Goal: Task Accomplishment & Management: Manage account settings

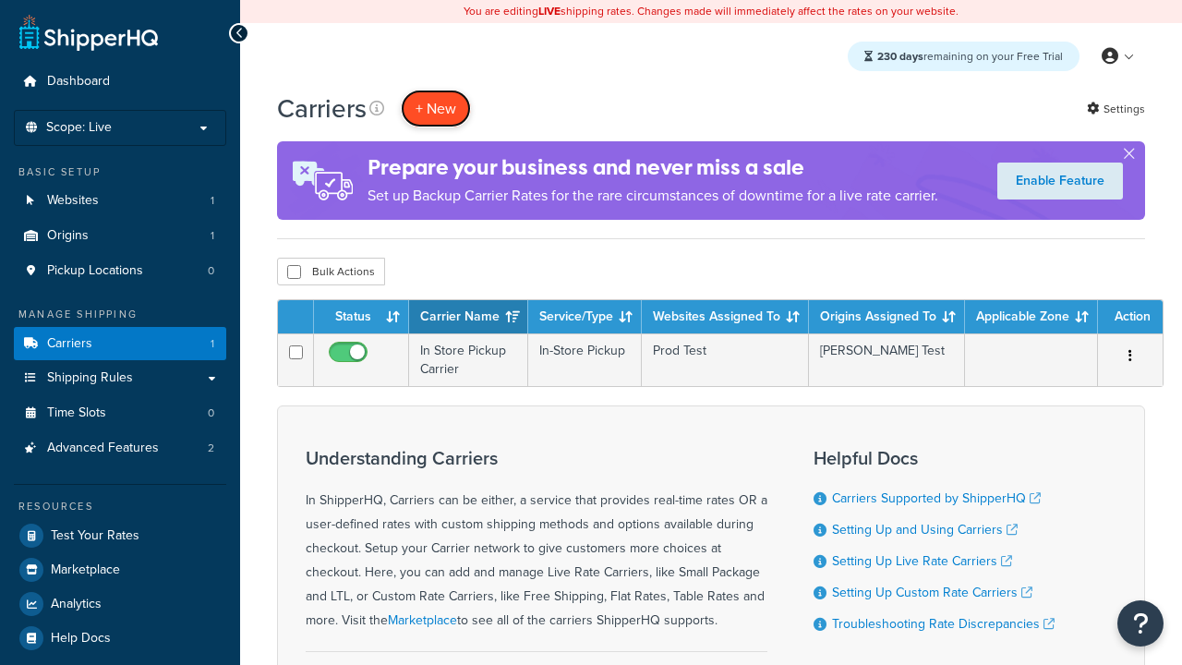
click at [436, 108] on button "+ New" at bounding box center [436, 109] width 70 height 38
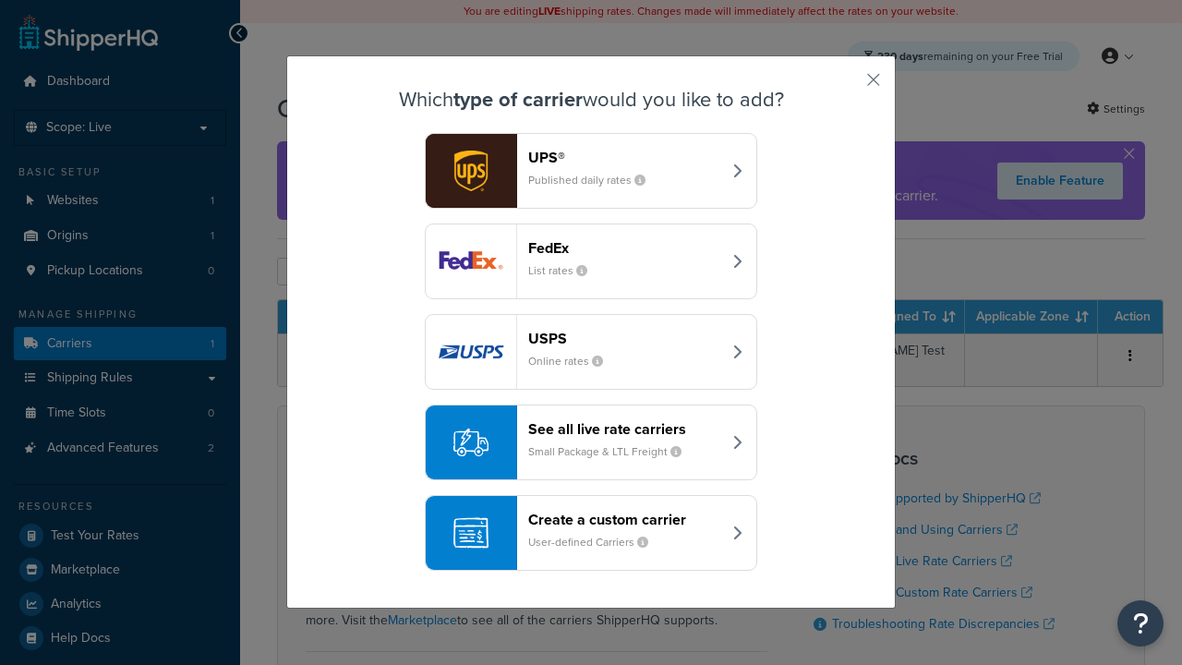
click at [624, 247] on header "FedEx" at bounding box center [624, 248] width 193 height 18
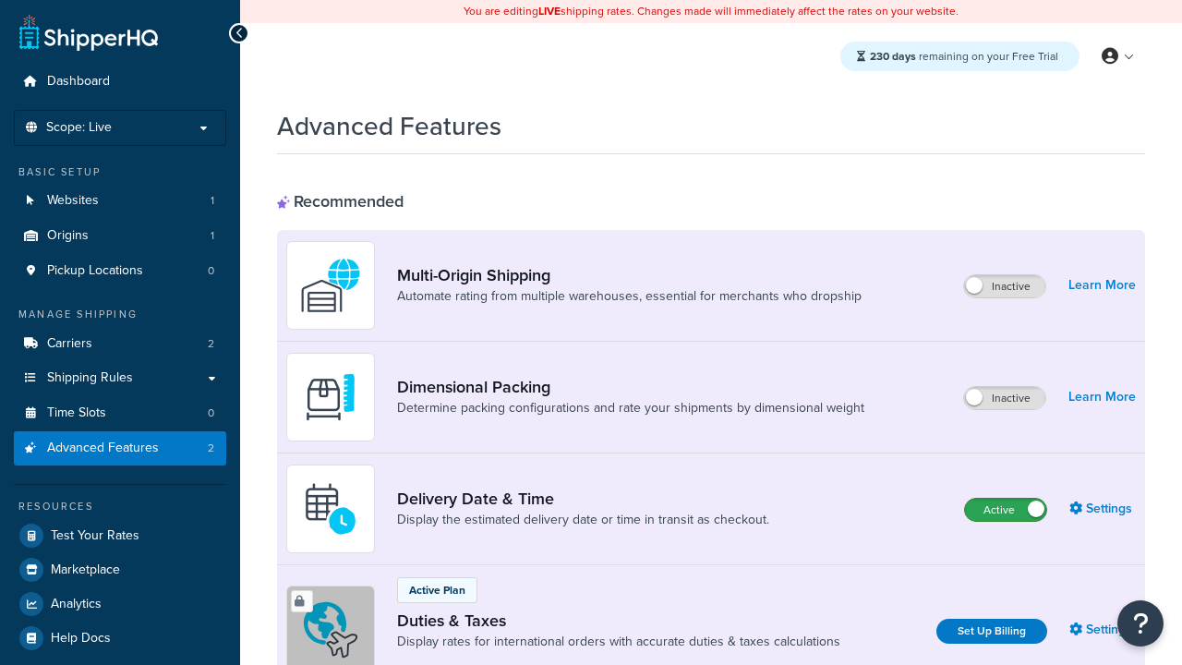
click at [1006, 510] on label "Active" at bounding box center [1005, 510] width 81 height 22
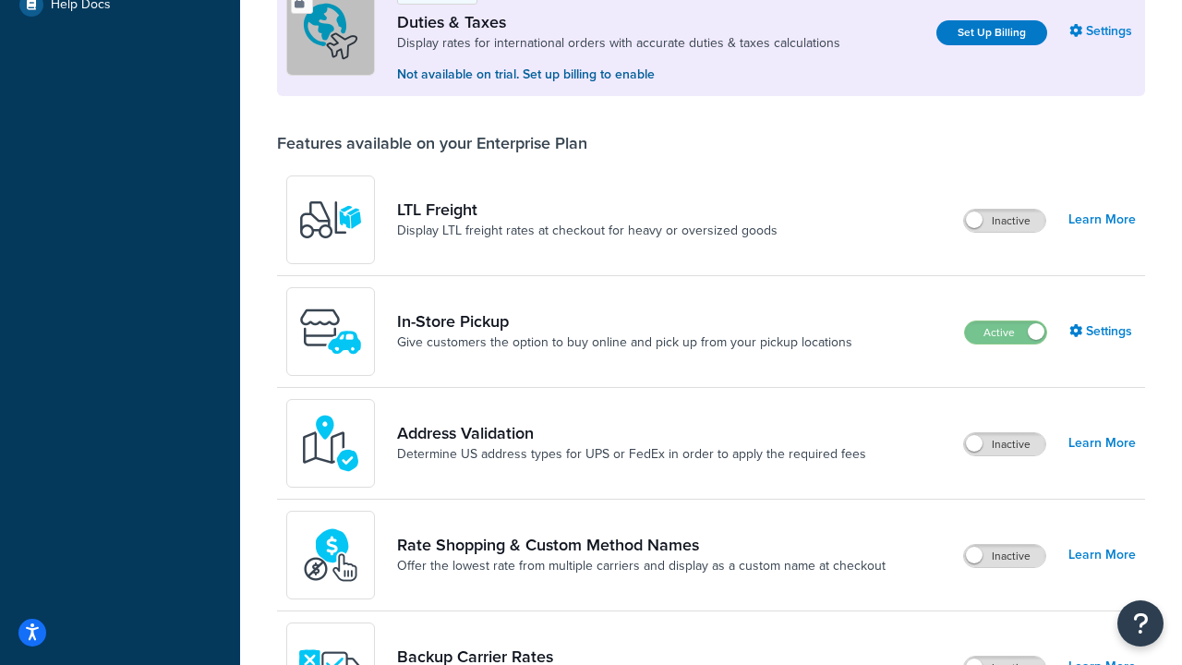
scroll to position [563, 0]
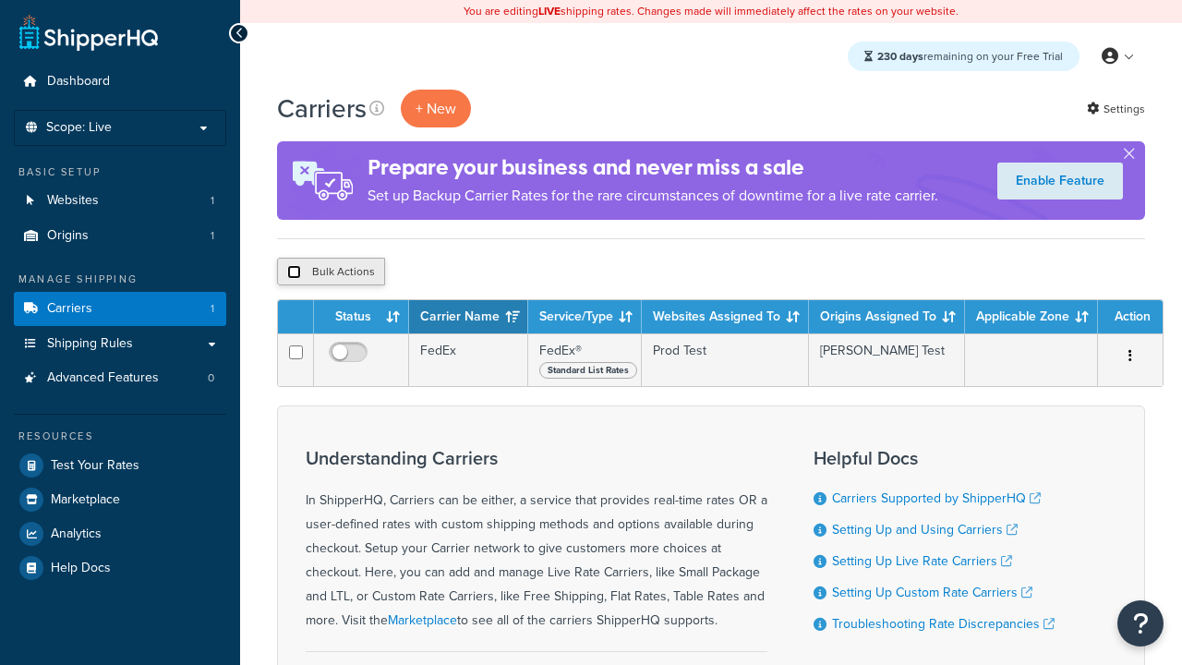
click at [294, 272] on input "checkbox" at bounding box center [294, 272] width 14 height 14
checkbox input "true"
click at [497, 272] on button "Delete" at bounding box center [493, 272] width 64 height 28
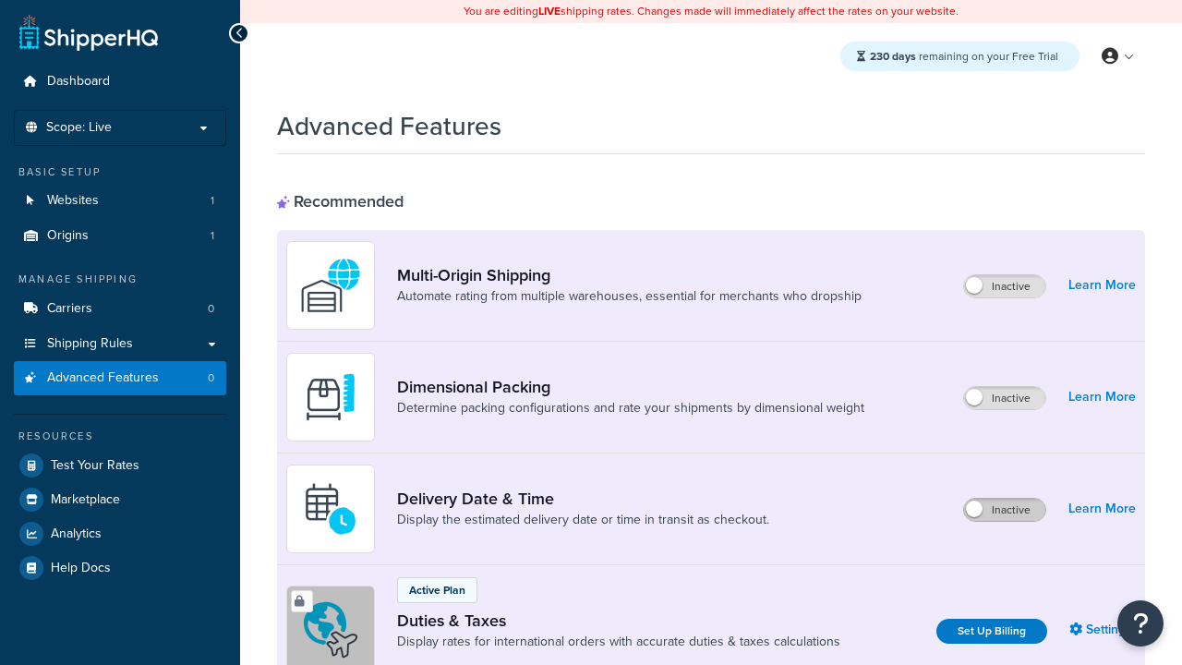
click at [1005, 510] on label "Inactive" at bounding box center [1004, 510] width 81 height 22
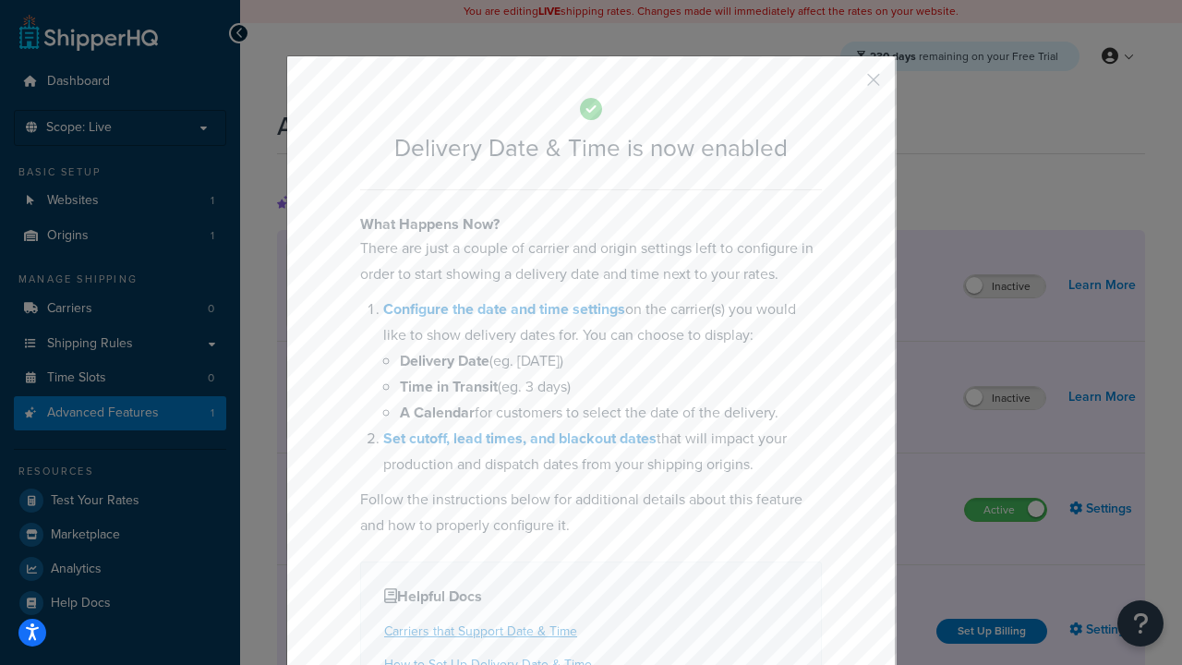
click at [846, 84] on button "button" at bounding box center [846, 86] width 5 height 5
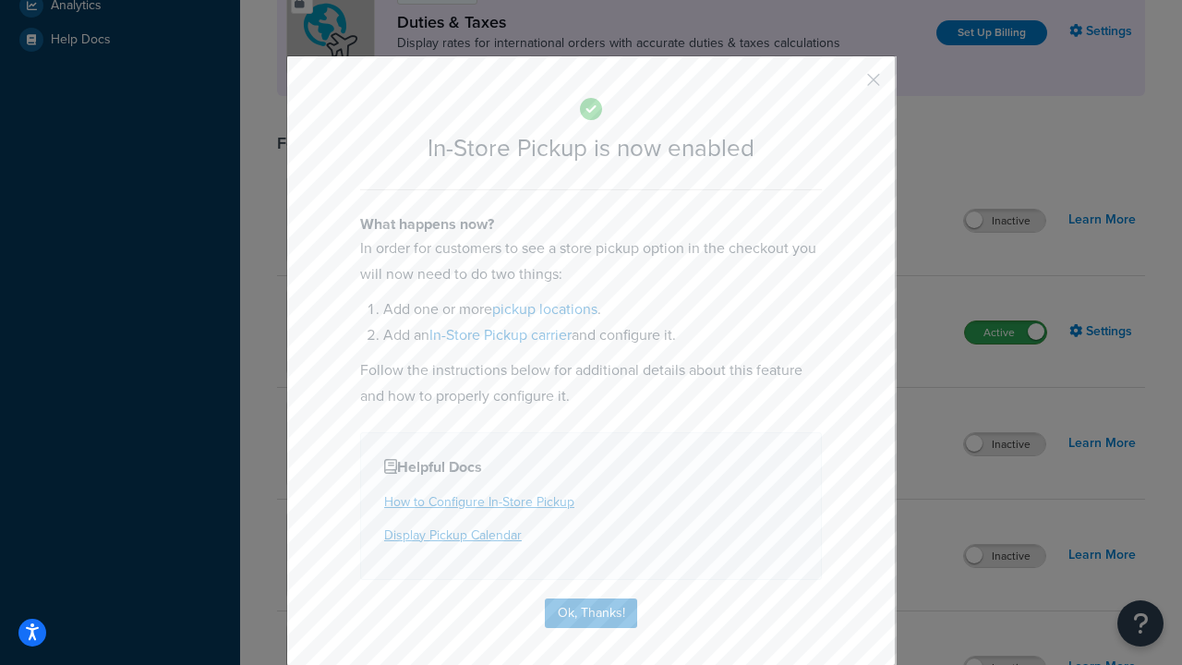
scroll to position [633, 0]
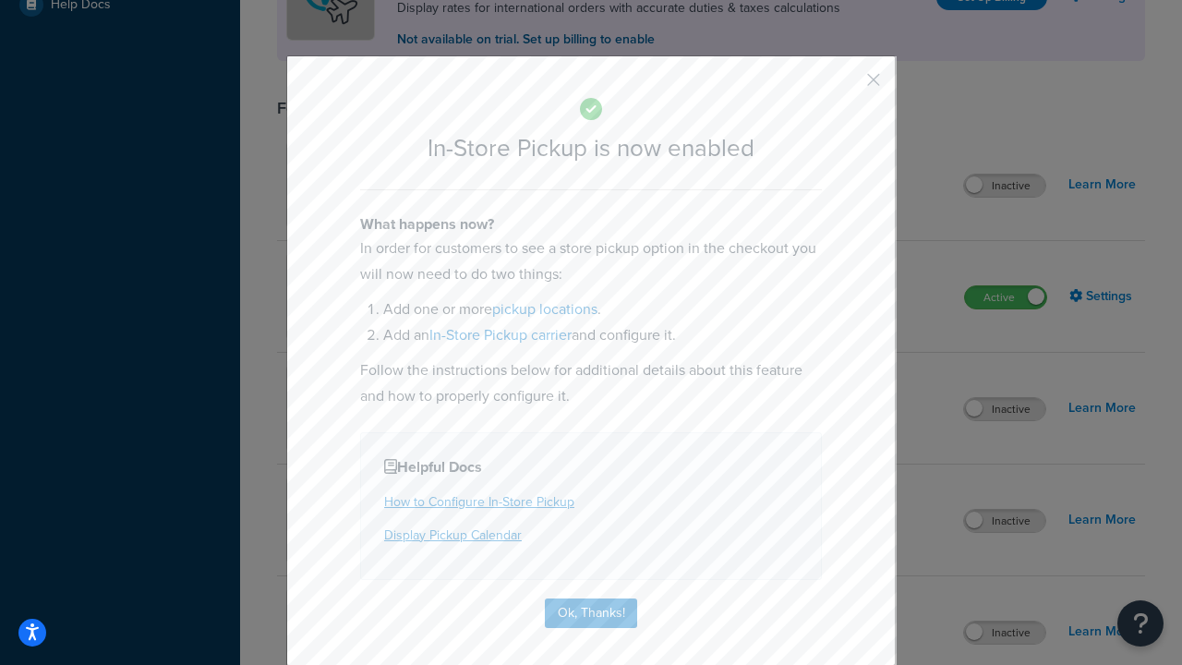
click at [846, 84] on button "button" at bounding box center [846, 86] width 5 height 5
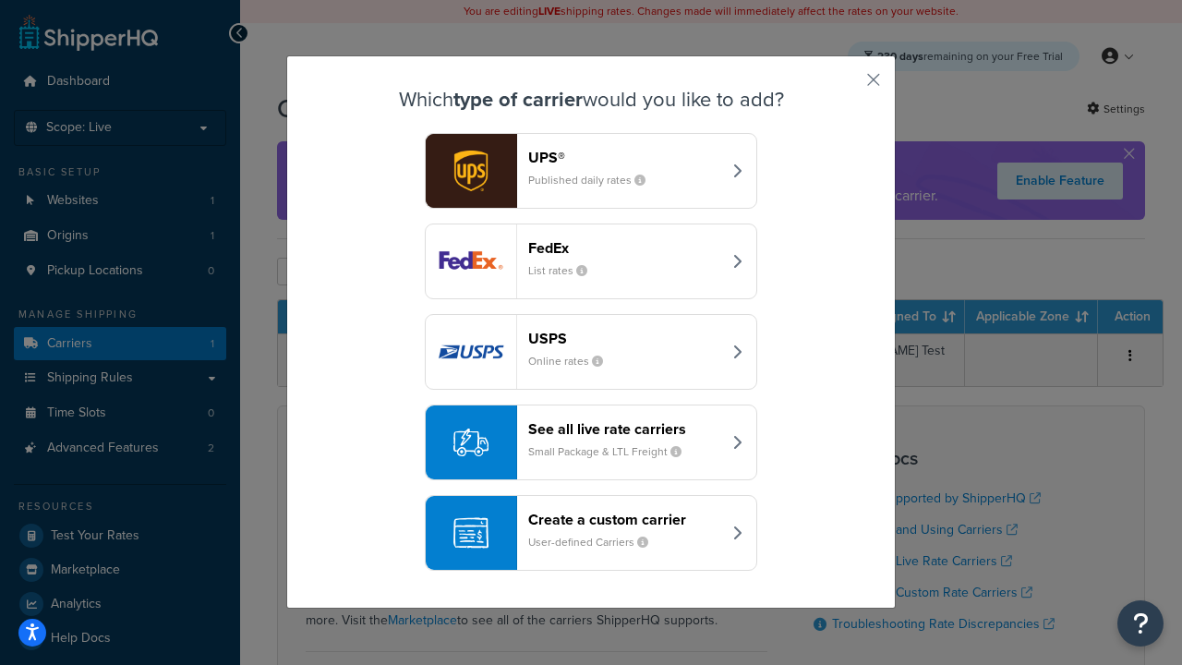
click at [591, 533] on div "Create a custom carrier User-defined Carriers" at bounding box center [624, 533] width 193 height 44
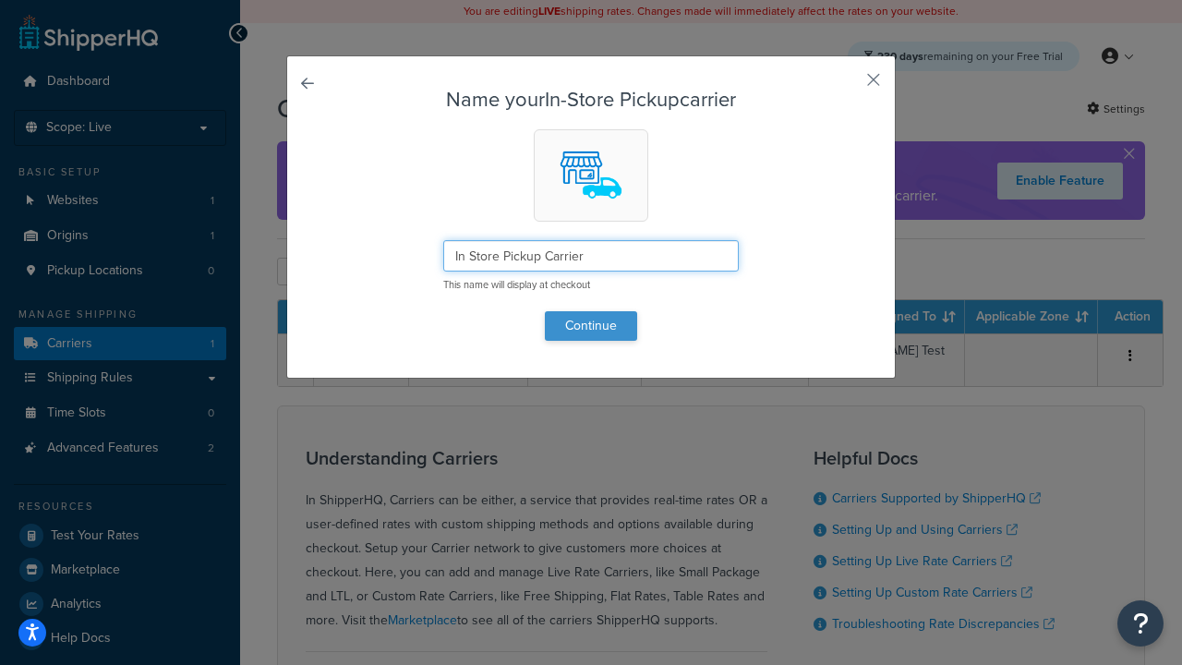
type input "In Store Pickup Carrier"
click at [591, 325] on button "Continue" at bounding box center [591, 326] width 92 height 30
